Goal: Information Seeking & Learning: Learn about a topic

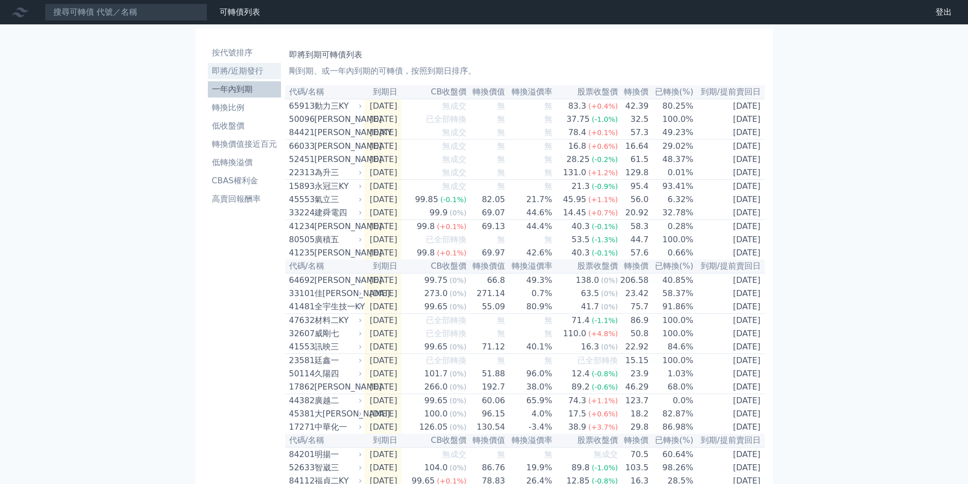
click at [239, 76] on li "即將/近期發行" at bounding box center [244, 71] width 73 height 12
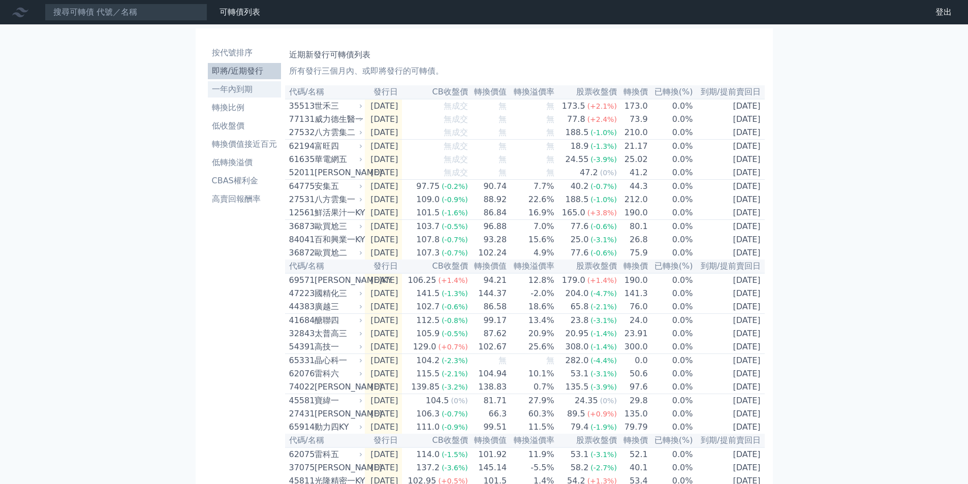
click at [231, 91] on li "一年內到期" at bounding box center [244, 89] width 73 height 12
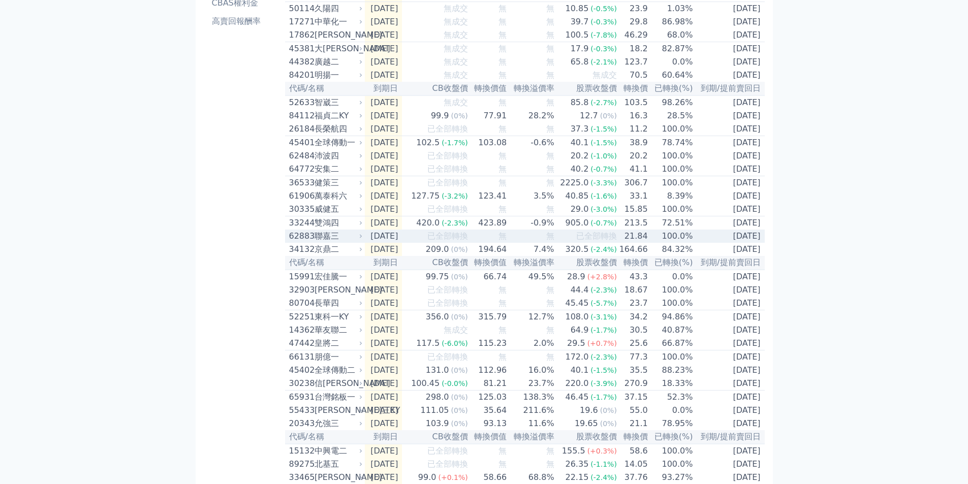
scroll to position [203, 0]
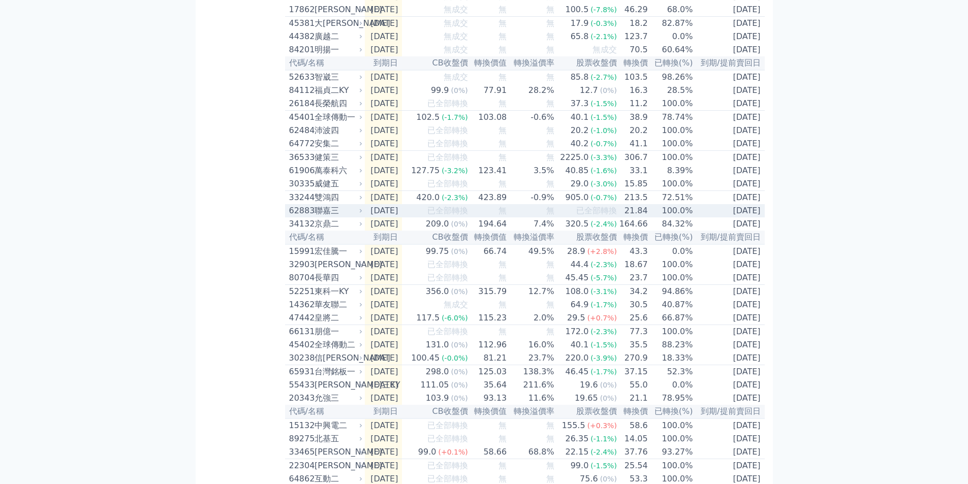
click at [465, 215] on span "已全部轉換" at bounding box center [447, 211] width 41 height 10
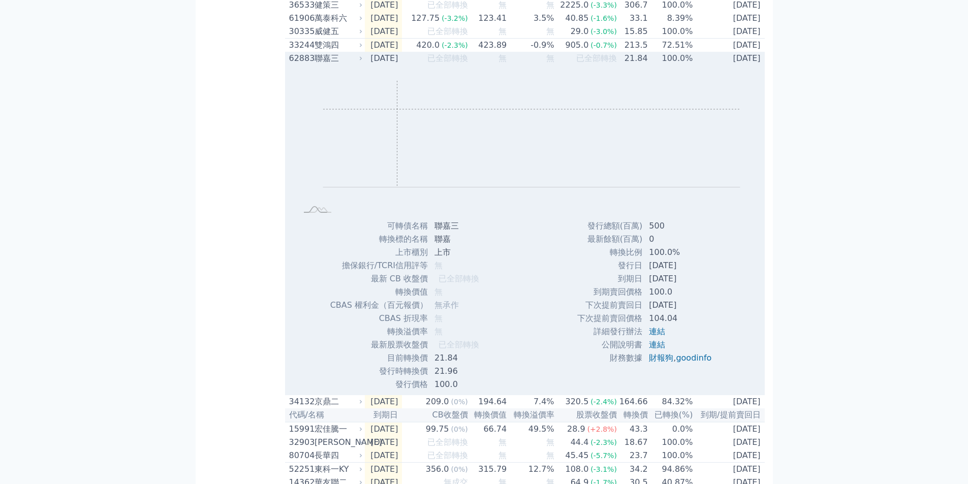
scroll to position [152, 0]
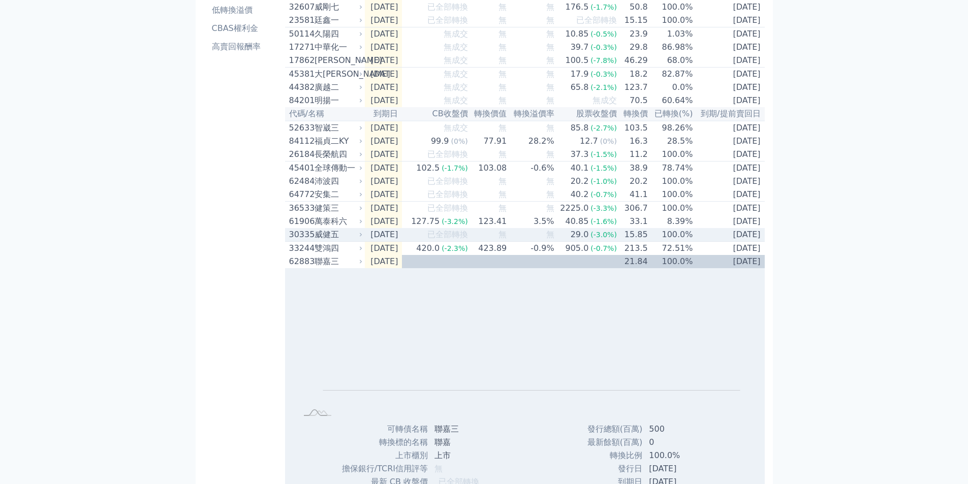
click at [439, 239] on span "已全部轉換" at bounding box center [447, 235] width 41 height 10
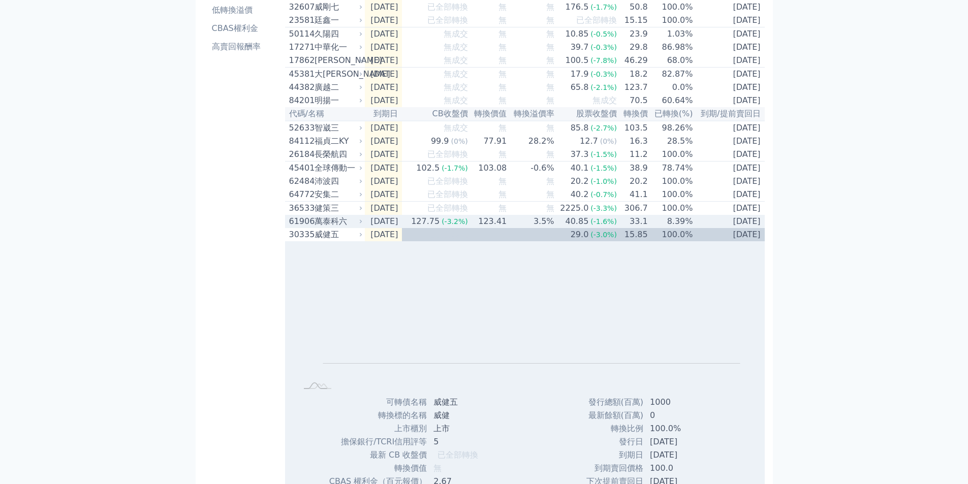
click at [442, 228] on div "127.75" at bounding box center [425, 221] width 33 height 12
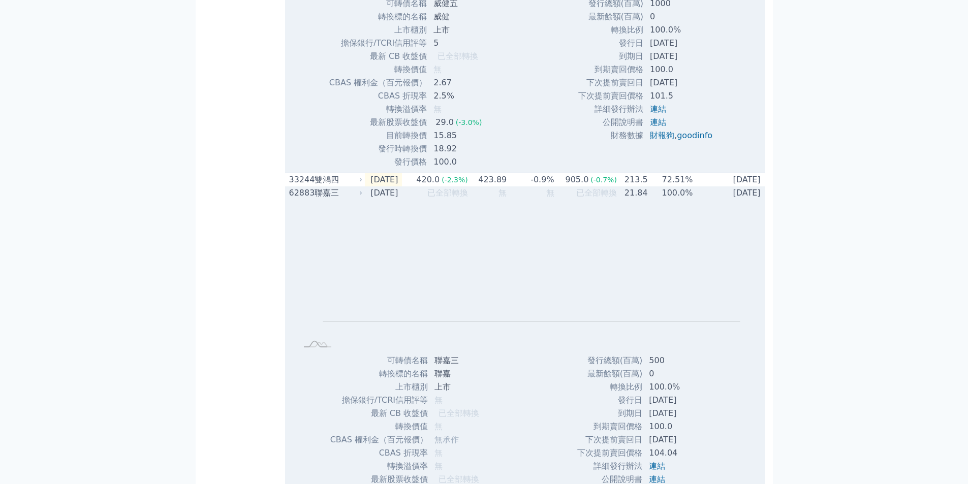
scroll to position [1016, 0]
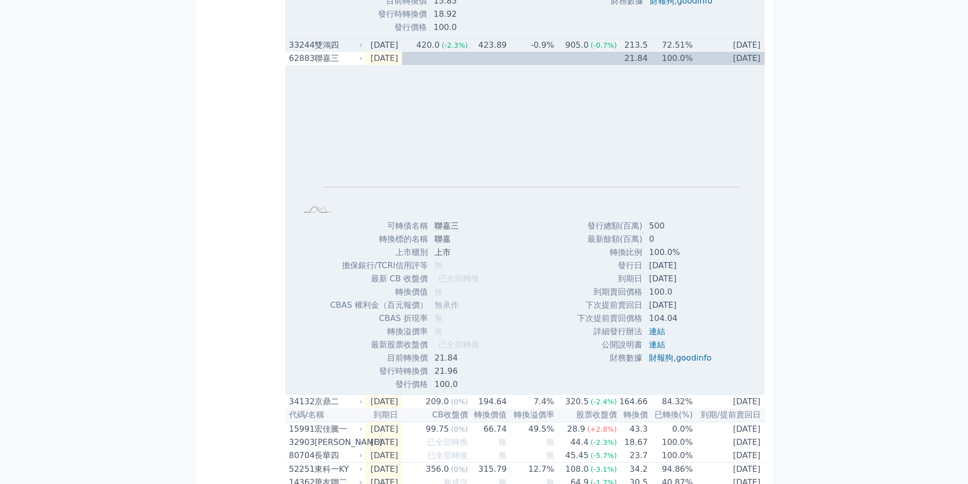
click at [525, 52] on td "-0.9%" at bounding box center [530, 46] width 47 height 14
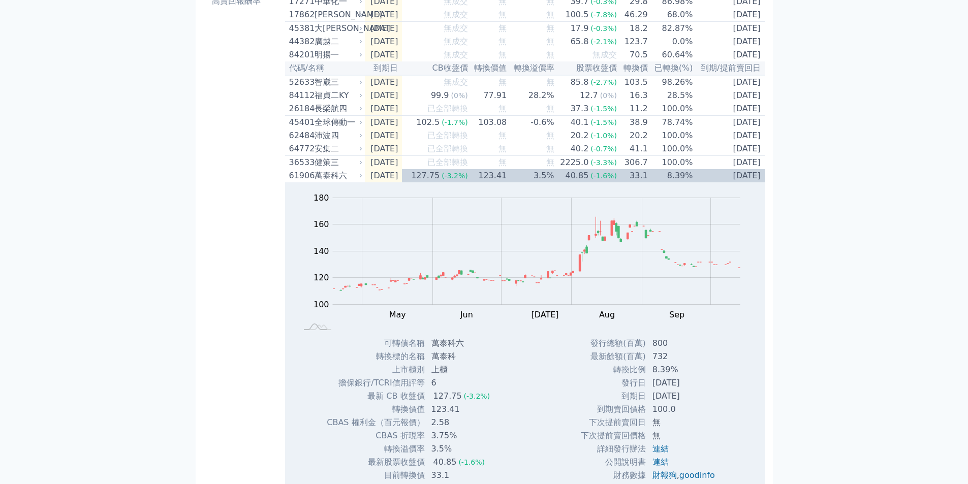
scroll to position [152, 0]
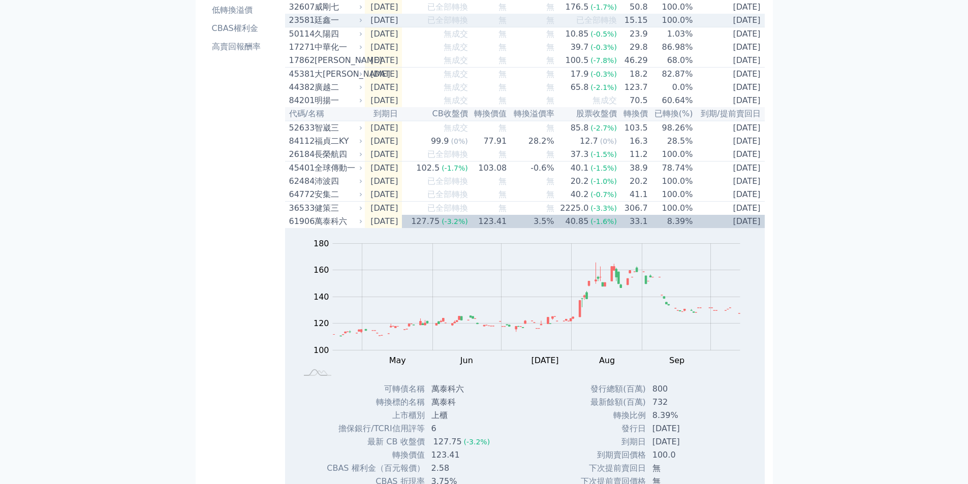
click at [361, 23] on icon at bounding box center [361, 20] width 6 height 6
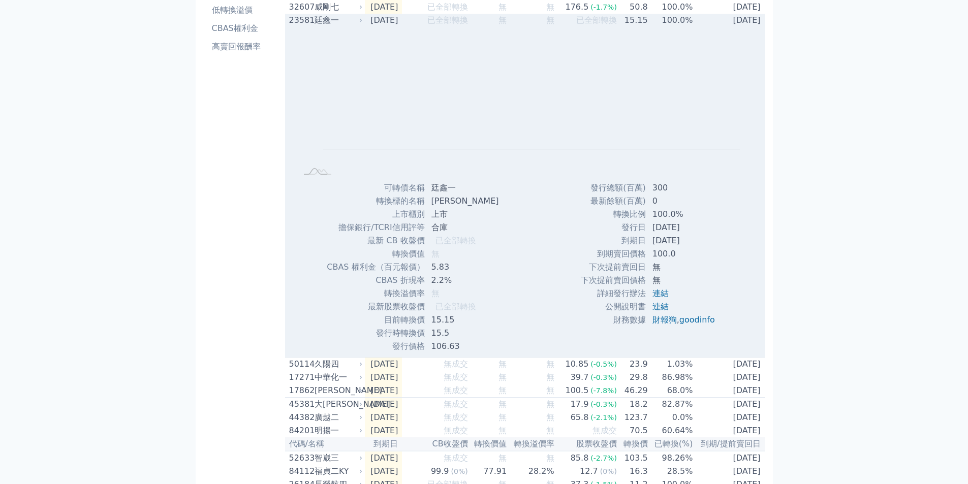
click at [316, 26] on div "廷鑫一" at bounding box center [337, 20] width 46 height 12
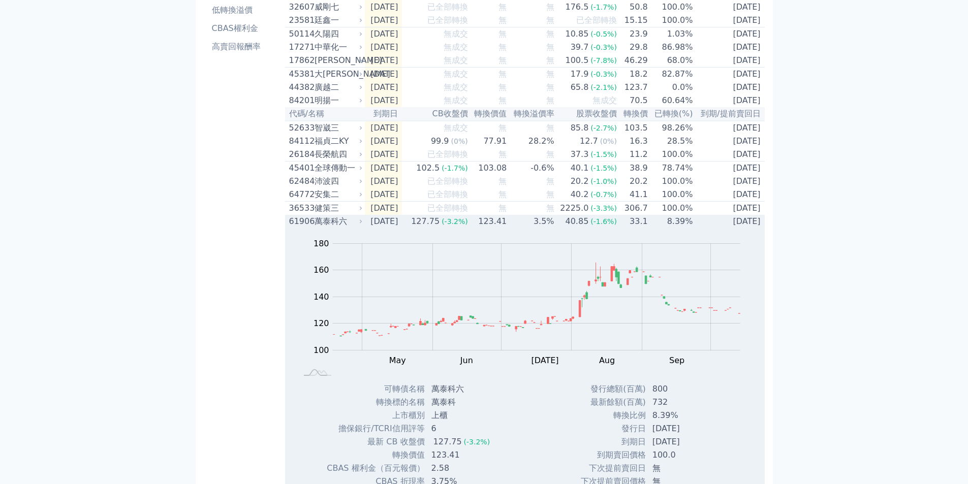
click at [302, 228] on div "61906" at bounding box center [300, 221] width 23 height 12
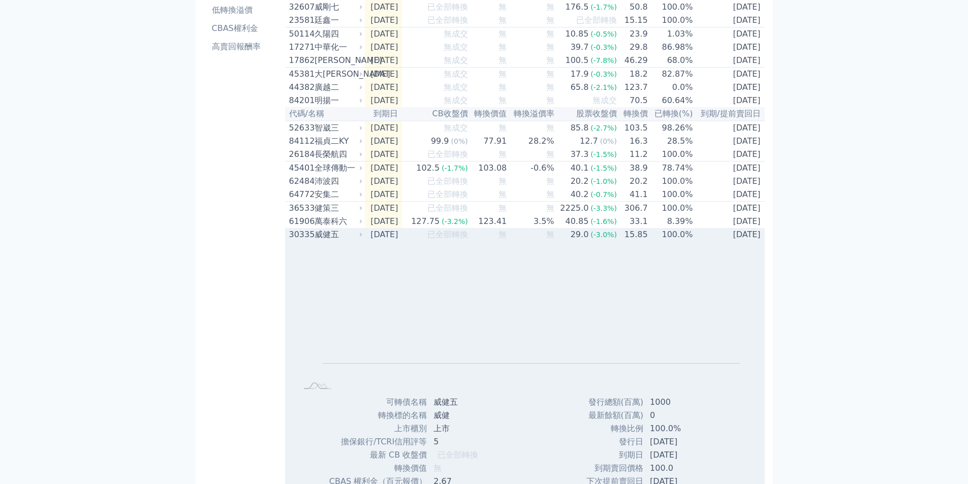
click at [310, 241] on div "30335" at bounding box center [300, 235] width 23 height 12
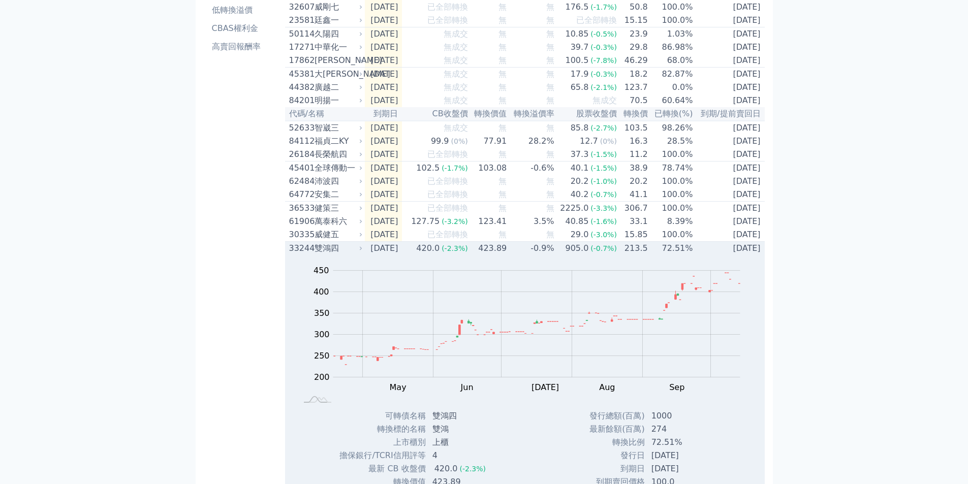
click at [318, 255] on div "雙鴻四" at bounding box center [337, 248] width 46 height 12
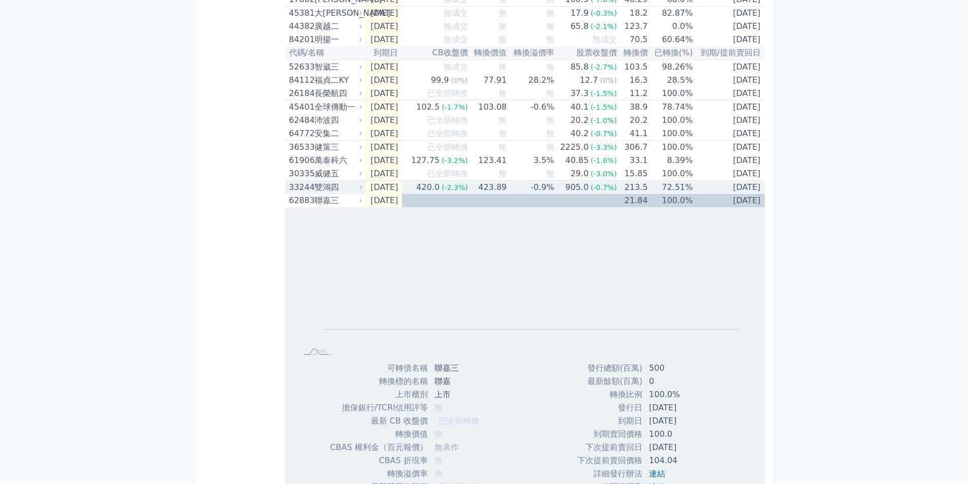
scroll to position [305, 0]
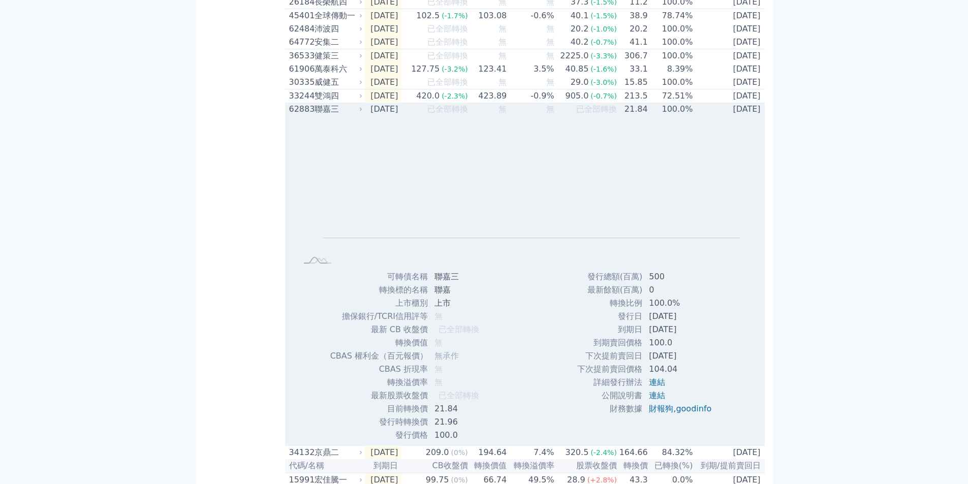
click at [322, 115] on div "聯嘉三" at bounding box center [337, 109] width 46 height 12
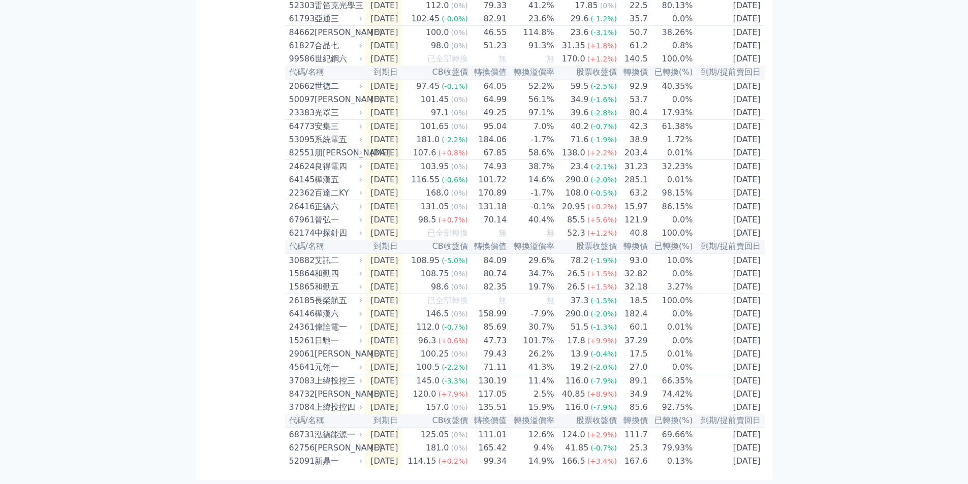
scroll to position [1363, 0]
